Goal: Task Accomplishment & Management: Manage account settings

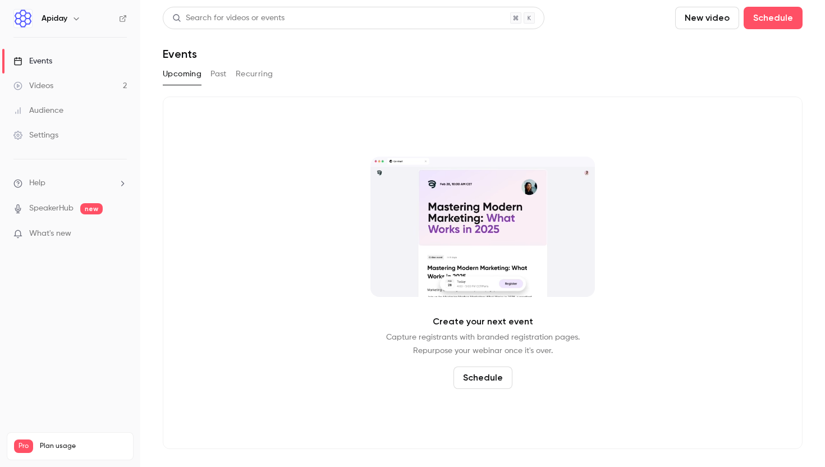
click at [448, 153] on div "Create your next event Capture registrants with branded registration pages. Rep…" at bounding box center [483, 273] width 640 height 353
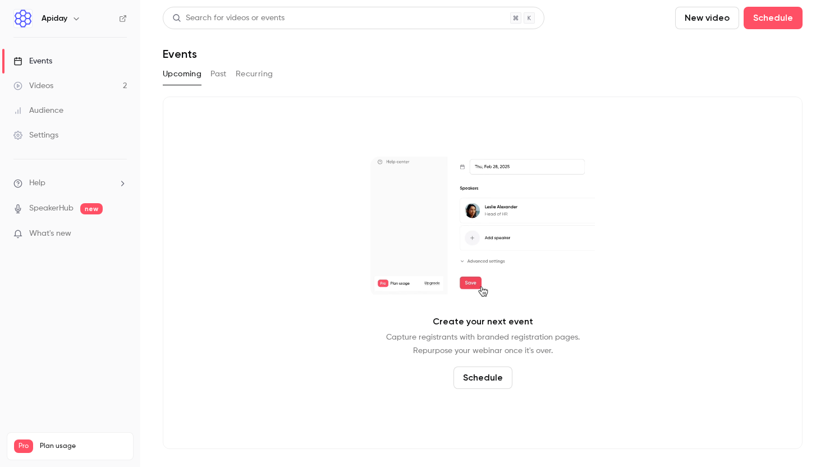
click at [79, 20] on icon "button" at bounding box center [76, 18] width 9 height 9
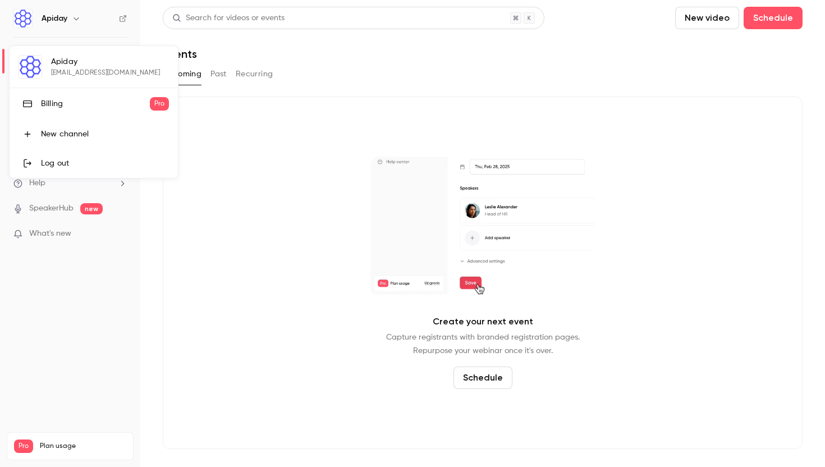
click at [65, 165] on div "Log out" at bounding box center [105, 163] width 128 height 11
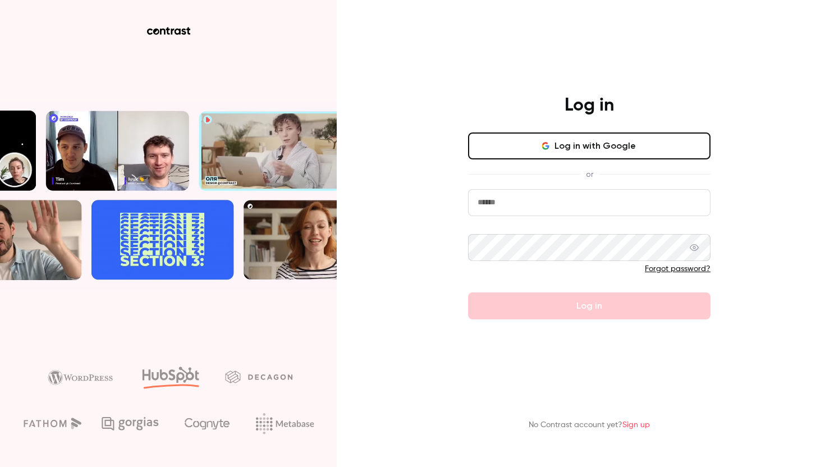
type input "**********"
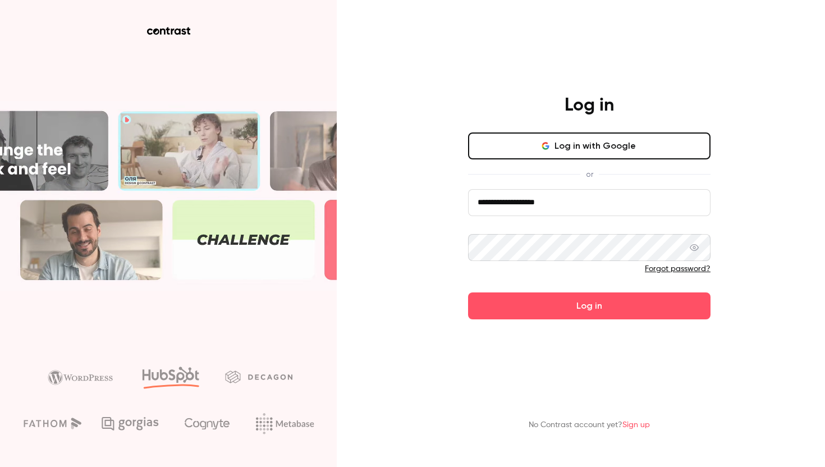
click at [440, 78] on div "**********" at bounding box center [412, 233] width 825 height 467
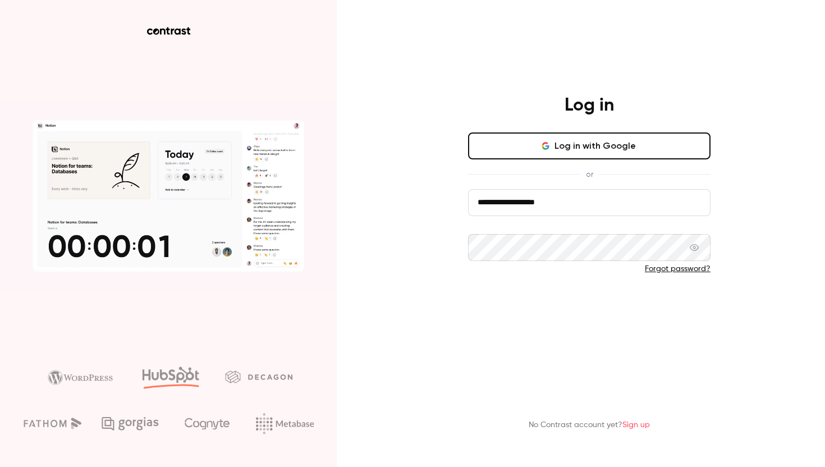
click at [597, 302] on button "Log in" at bounding box center [589, 305] width 242 height 27
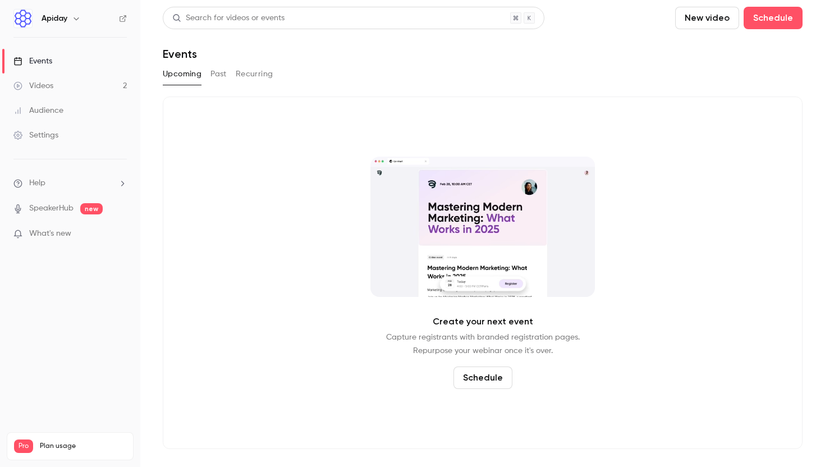
click at [62, 17] on h6 "Apiday" at bounding box center [55, 18] width 26 height 11
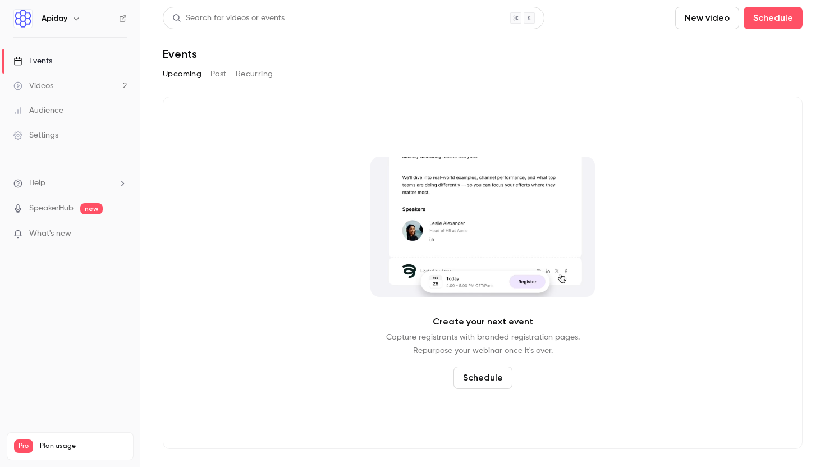
click at [45, 15] on h6 "Apiday" at bounding box center [55, 18] width 26 height 11
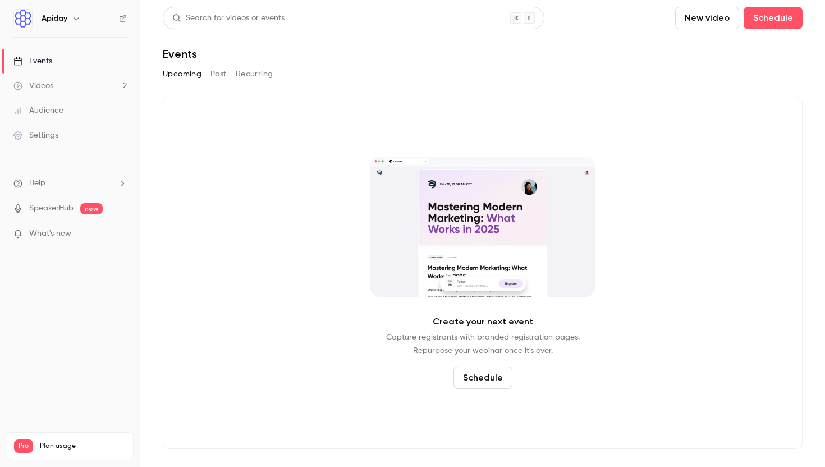
click at [73, 20] on icon "button" at bounding box center [76, 18] width 9 height 9
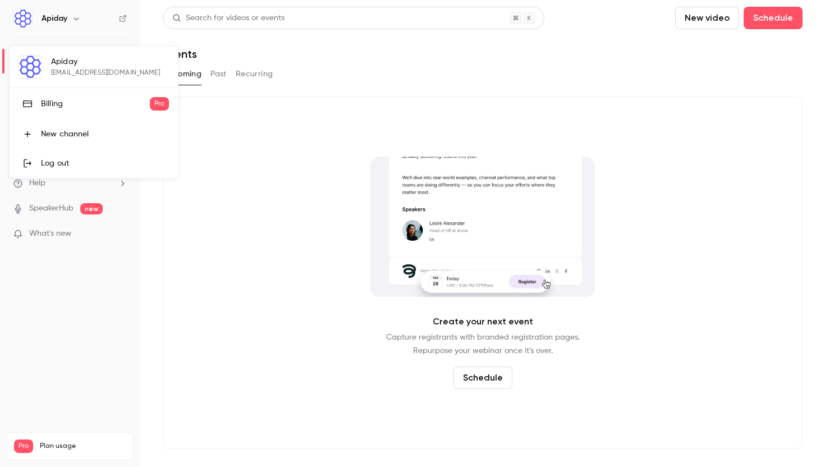
click at [72, 160] on div "Log out" at bounding box center [105, 163] width 128 height 11
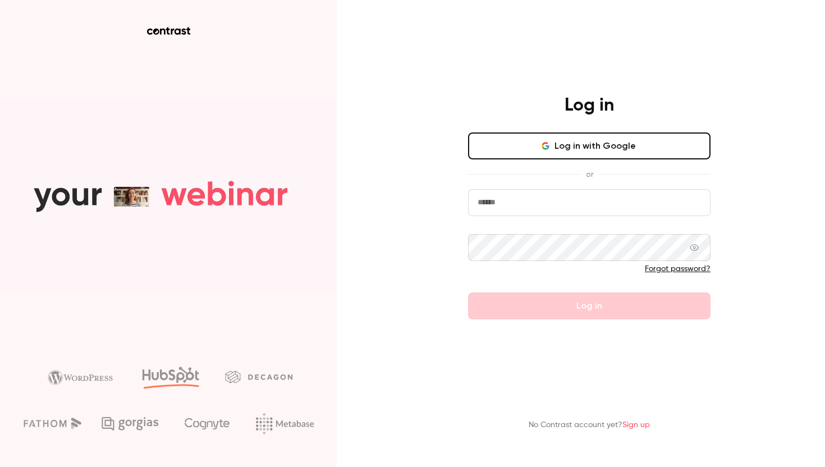
type input "**********"
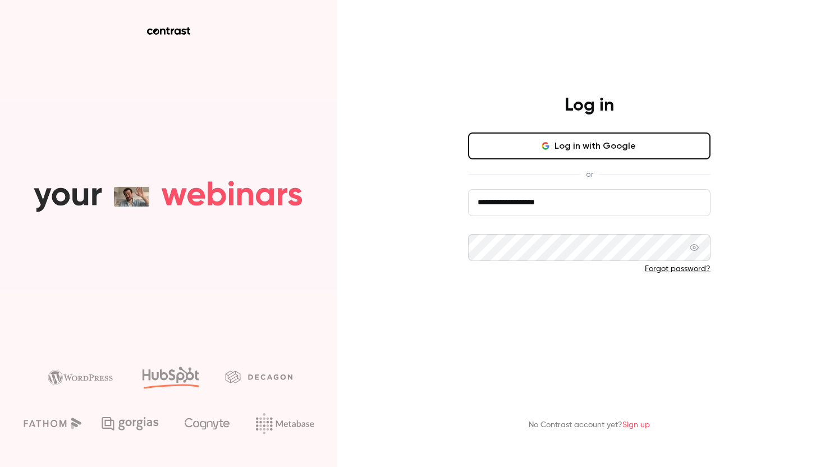
click at [578, 311] on button "Log in" at bounding box center [589, 305] width 242 height 27
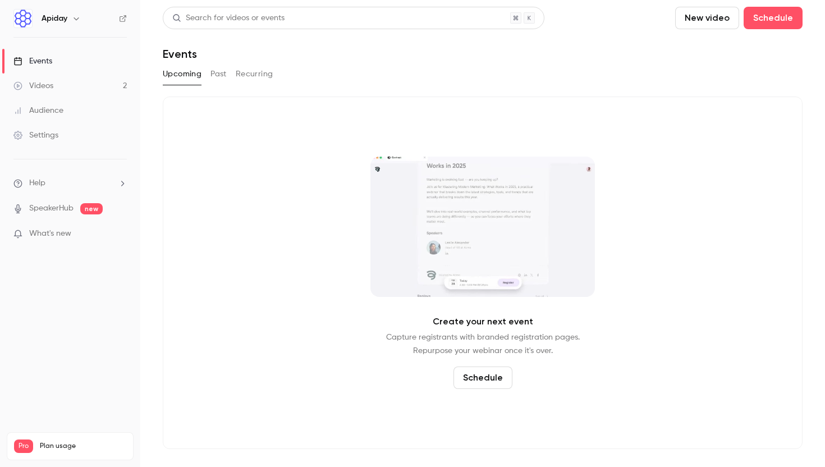
click at [78, 17] on icon "button" at bounding box center [76, 18] width 9 height 9
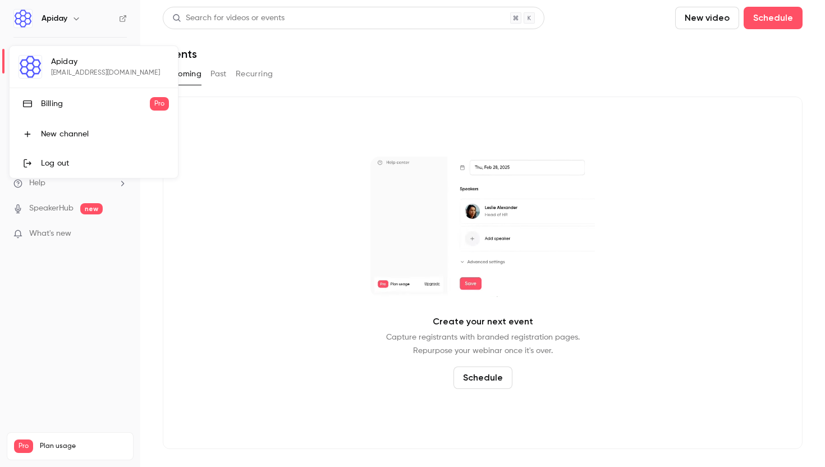
click at [84, 61] on div "[PERSON_NAME] [PERSON_NAME][EMAIL_ADDRESS][DOMAIN_NAME] Billing Pro New channel…" at bounding box center [94, 112] width 168 height 132
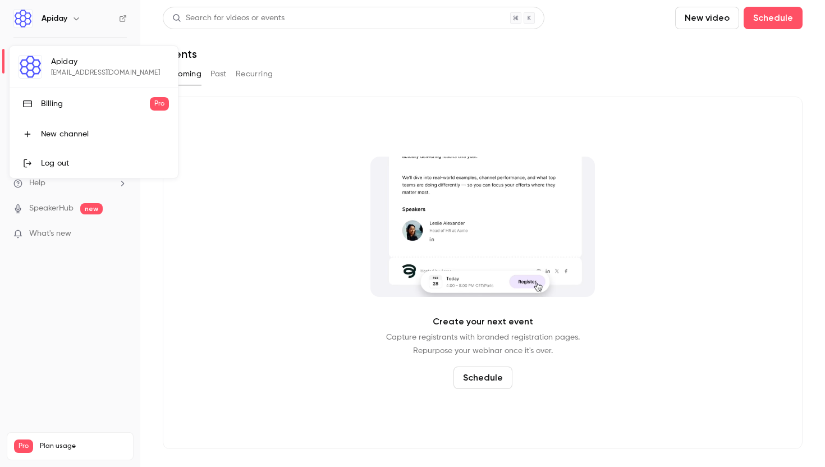
click at [24, 71] on div "[PERSON_NAME] [PERSON_NAME][EMAIL_ADDRESS][DOMAIN_NAME] Billing Pro New channel…" at bounding box center [94, 112] width 168 height 132
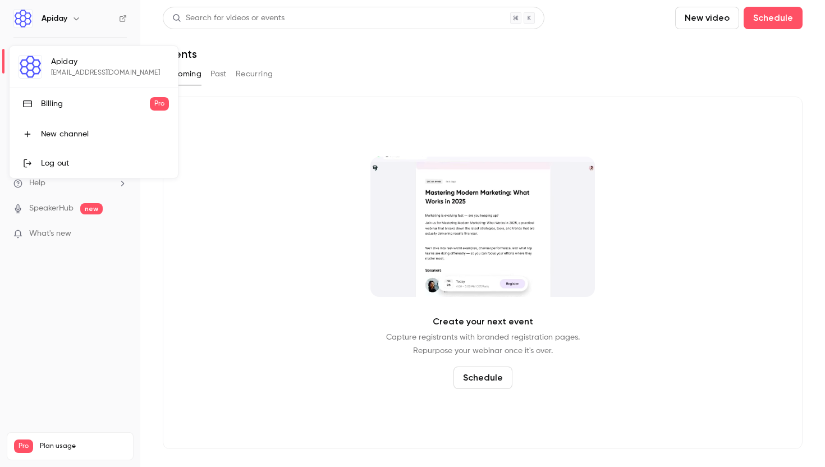
click at [101, 308] on div at bounding box center [412, 233] width 825 height 467
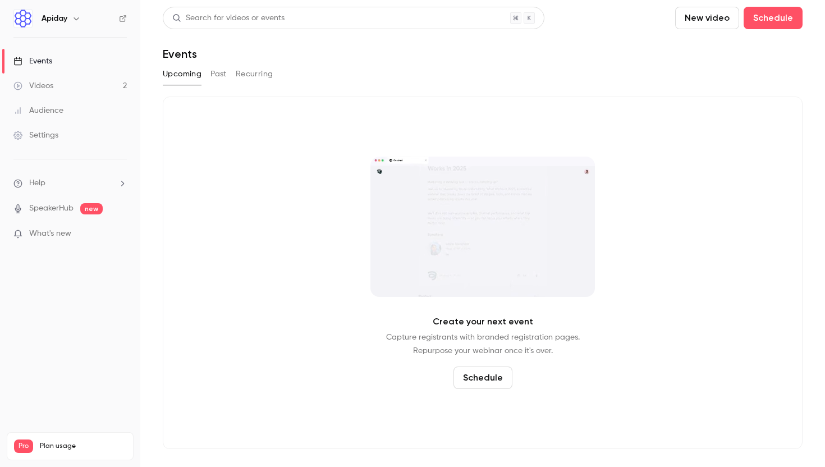
click at [73, 21] on icon "button" at bounding box center [76, 18] width 9 height 9
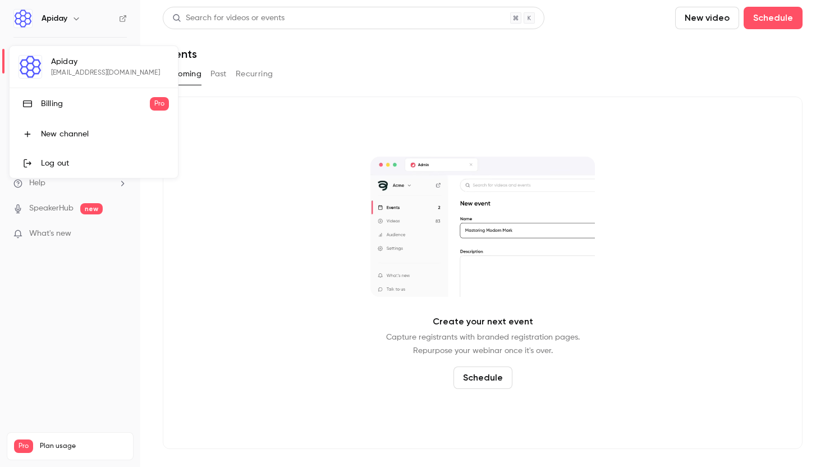
click at [84, 64] on div "[PERSON_NAME] [PERSON_NAME][EMAIL_ADDRESS][DOMAIN_NAME] Billing Pro New channel…" at bounding box center [94, 112] width 168 height 132
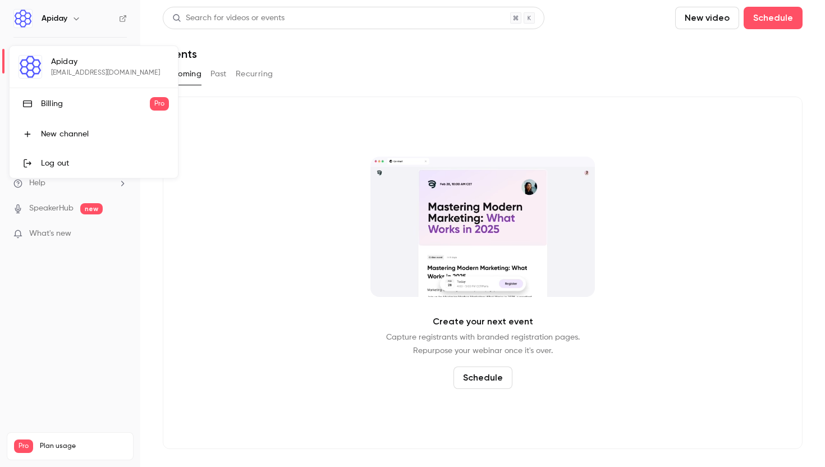
click at [608, 36] on div at bounding box center [412, 233] width 825 height 467
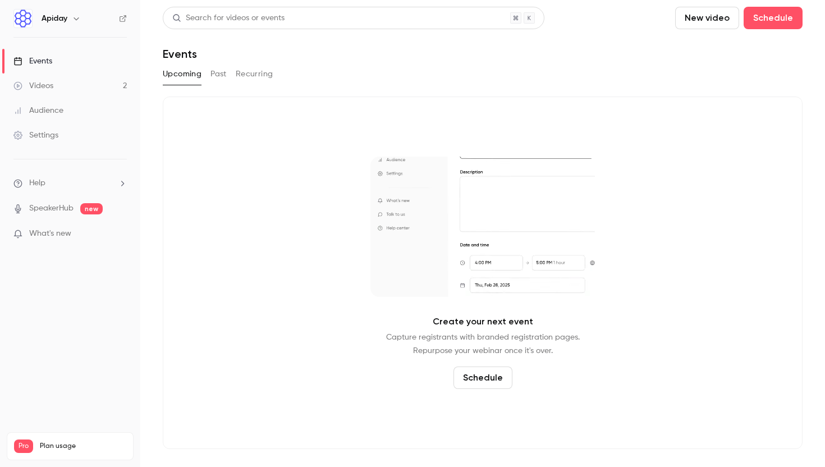
click at [223, 79] on button "Past" at bounding box center [219, 74] width 16 height 18
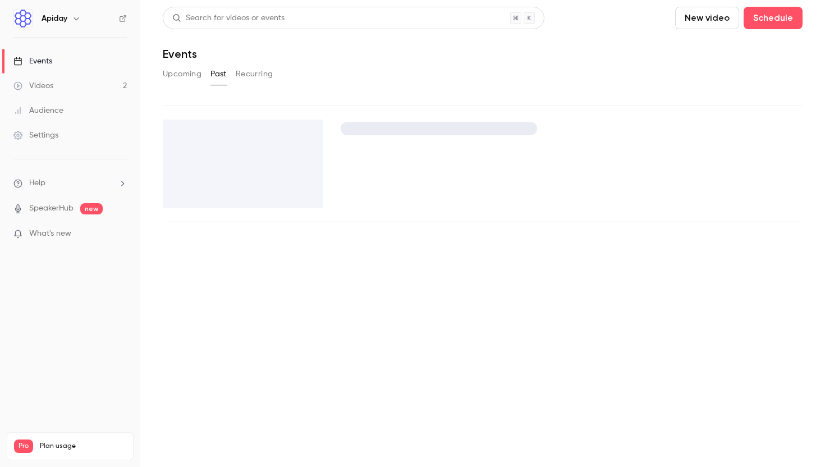
click at [258, 79] on button "Recurring" at bounding box center [255, 74] width 38 height 18
